Goal: Transaction & Acquisition: Purchase product/service

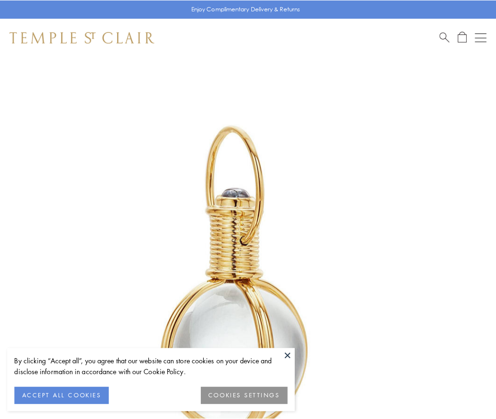
scroll to position [247, 0]
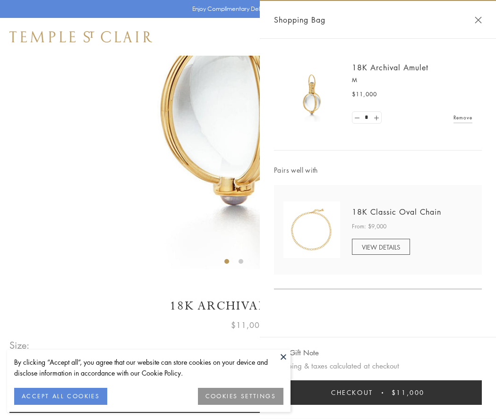
click at [378, 393] on button "Checkout $11,000" at bounding box center [378, 393] width 208 height 25
